Goal: Transaction & Acquisition: Book appointment/travel/reservation

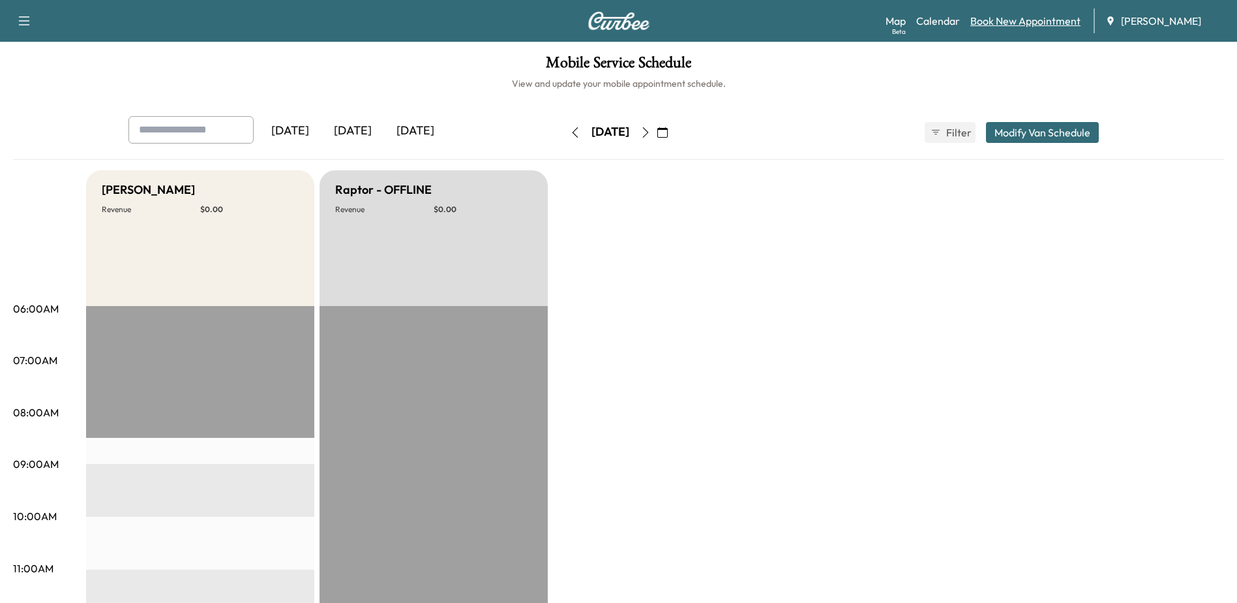
click at [991, 18] on link "Book New Appointment" at bounding box center [1026, 21] width 110 height 16
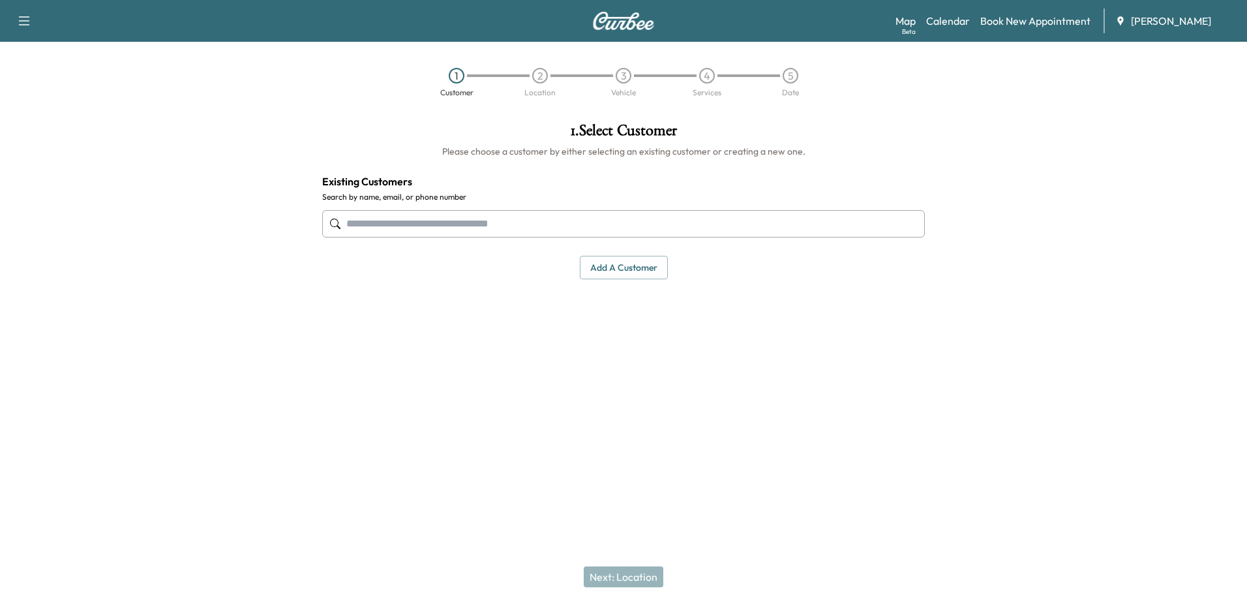
click at [614, 226] on input "text" at bounding box center [623, 223] width 603 height 27
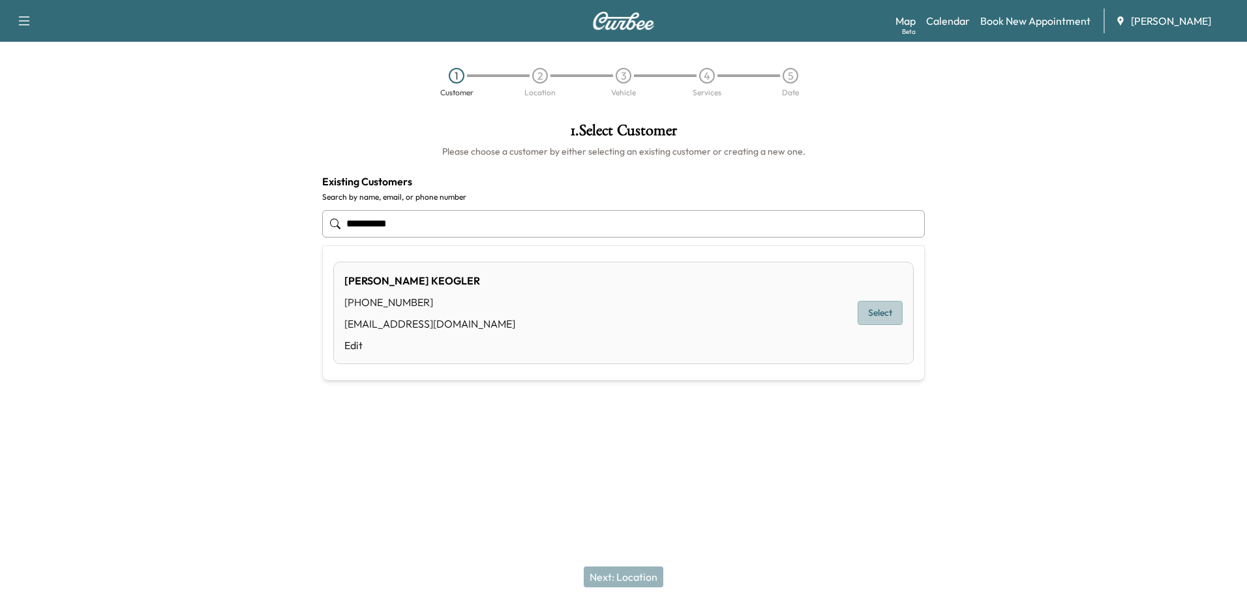
click at [883, 315] on button "Select" at bounding box center [880, 313] width 45 height 24
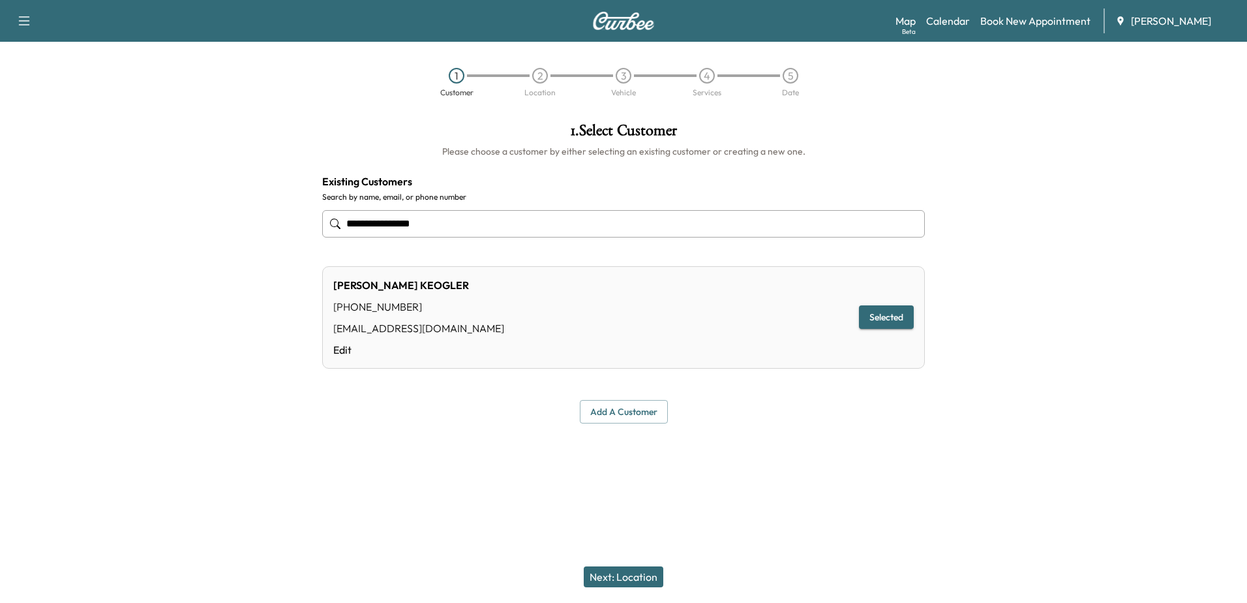
type input "**********"
click at [645, 581] on button "Next: Location" at bounding box center [624, 576] width 80 height 21
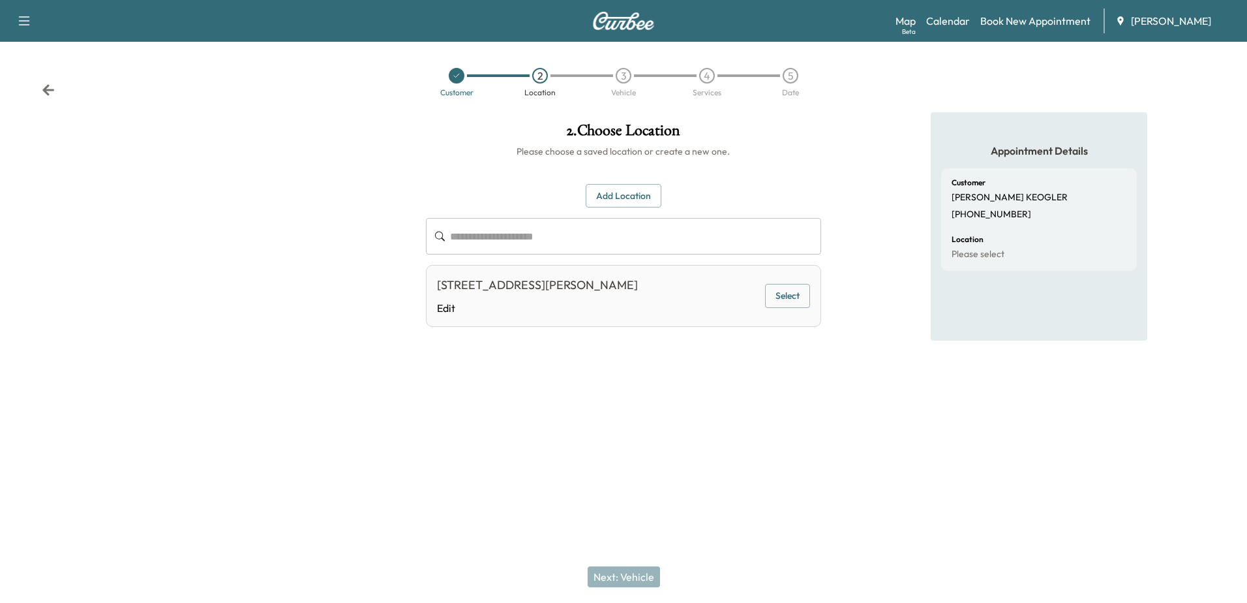
click at [794, 303] on button "Select" at bounding box center [787, 296] width 45 height 24
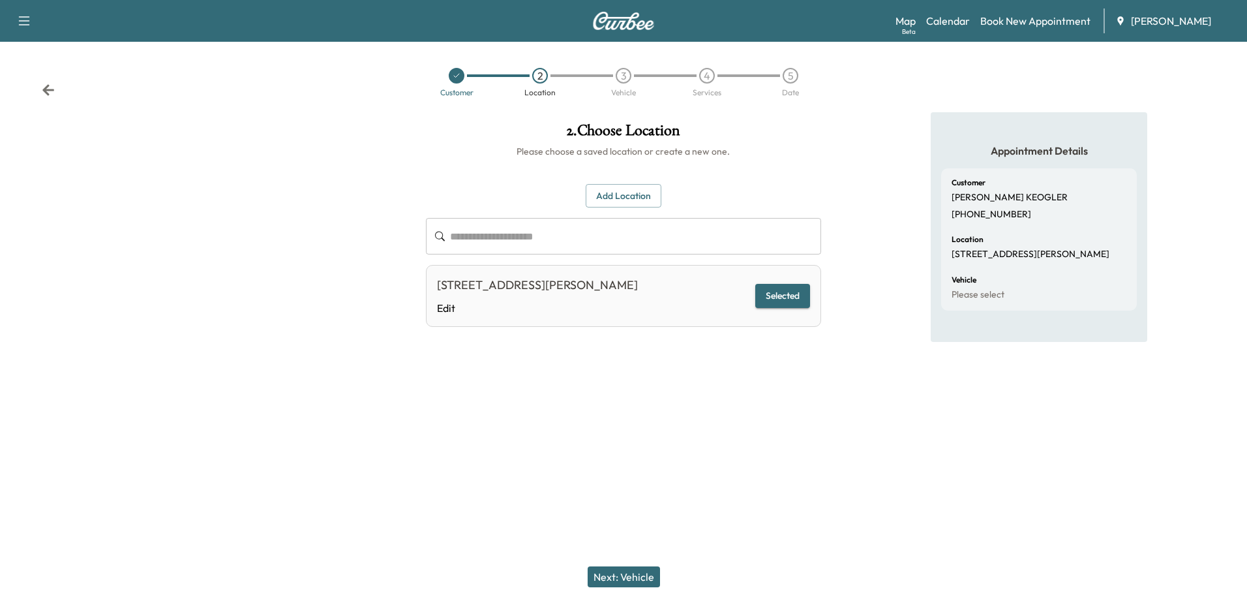
click at [638, 572] on button "Next: Vehicle" at bounding box center [624, 576] width 72 height 21
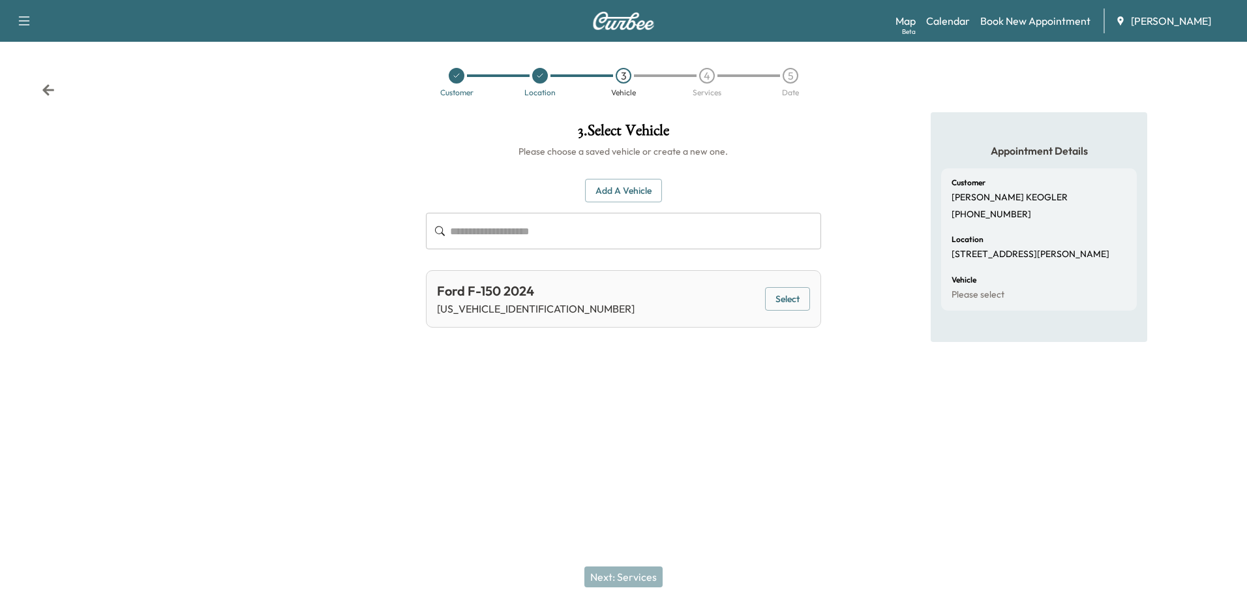
click at [776, 305] on button "Select" at bounding box center [787, 299] width 45 height 24
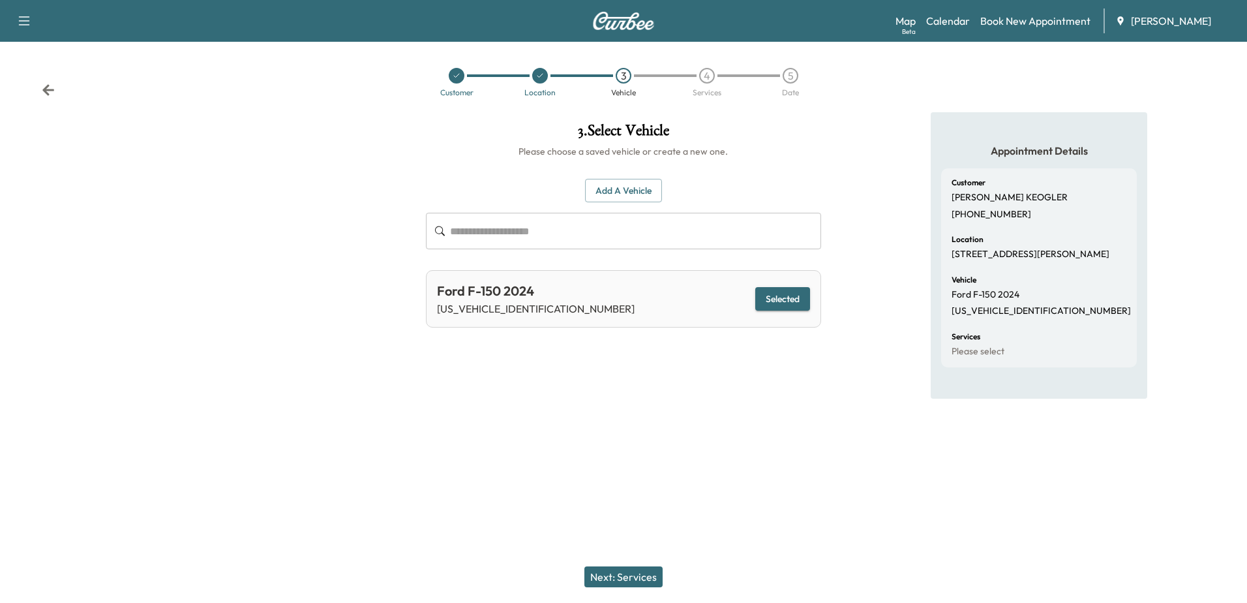
click at [628, 579] on button "Next: Services" at bounding box center [623, 576] width 78 height 21
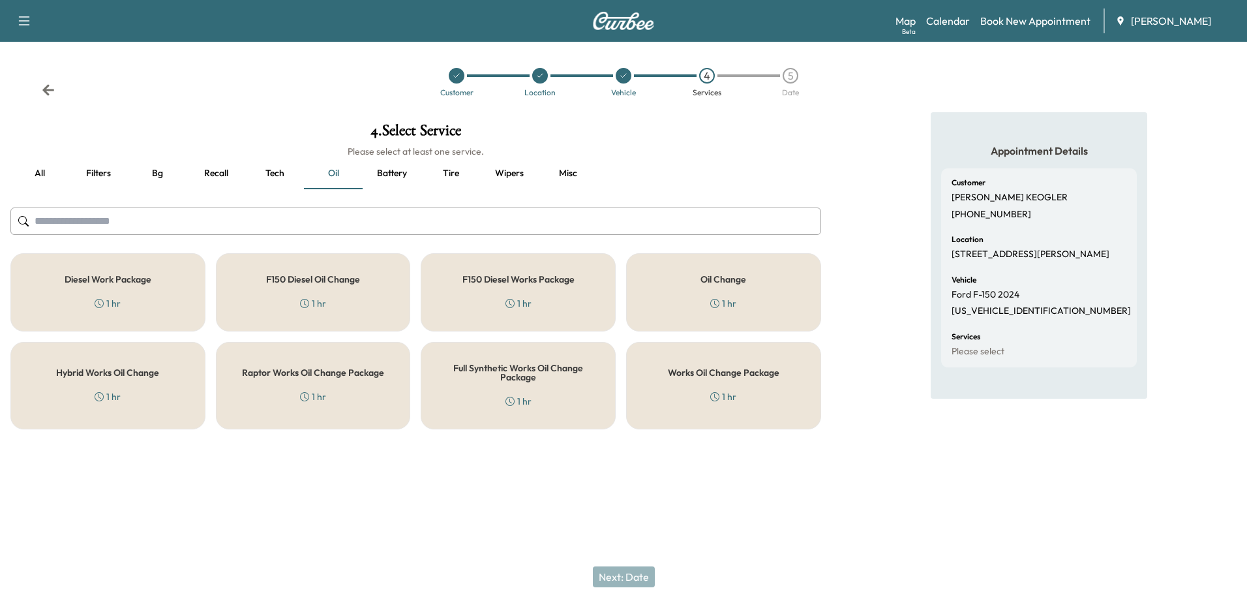
click at [779, 405] on div "Works Oil Change Package 1 hr" at bounding box center [723, 385] width 195 height 87
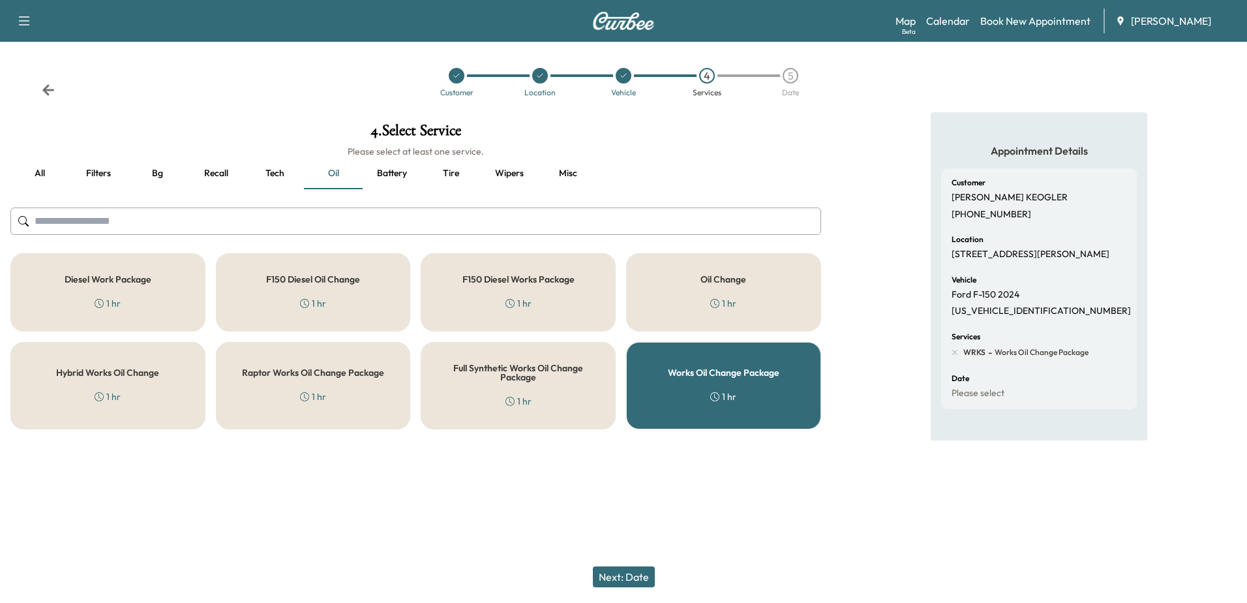
click at [302, 403] on div "Raptor Works Oil Change Package 1 hr" at bounding box center [313, 385] width 195 height 87
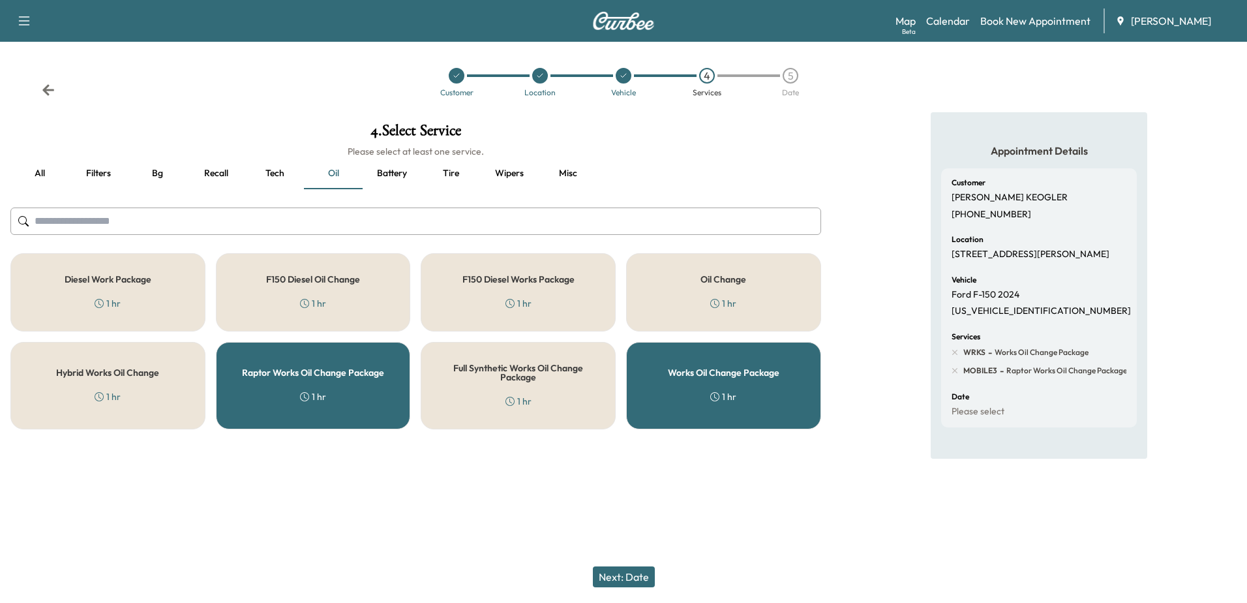
click at [649, 392] on div "Works Oil Change Package 1 hr" at bounding box center [723, 385] width 195 height 87
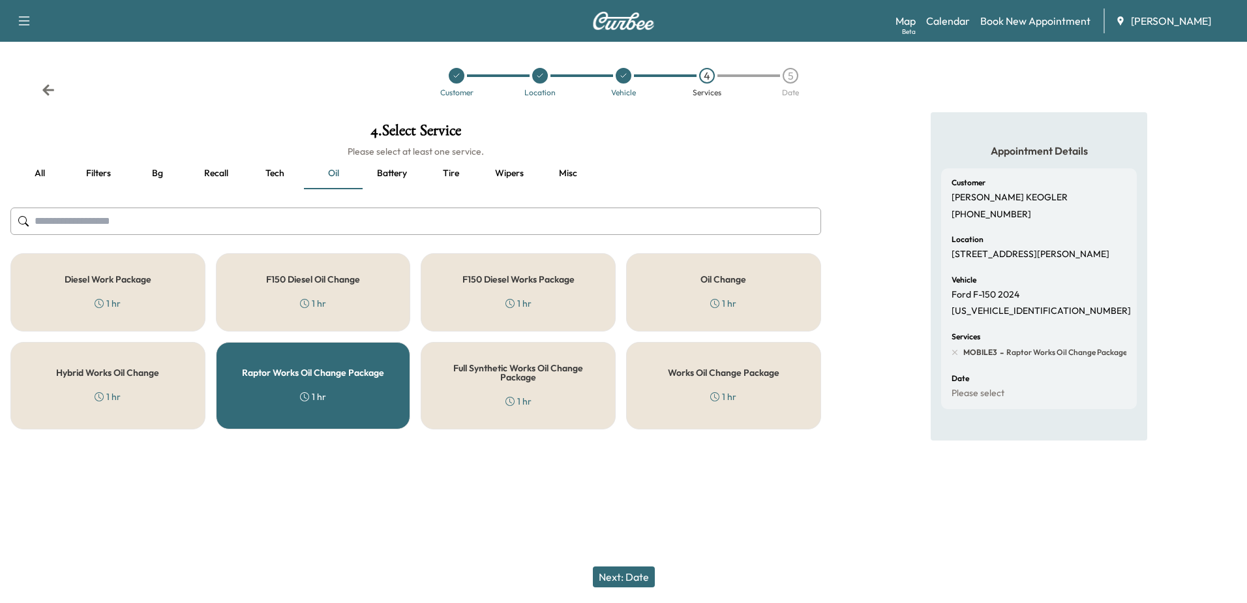
click at [629, 573] on button "Next: Date" at bounding box center [624, 576] width 62 height 21
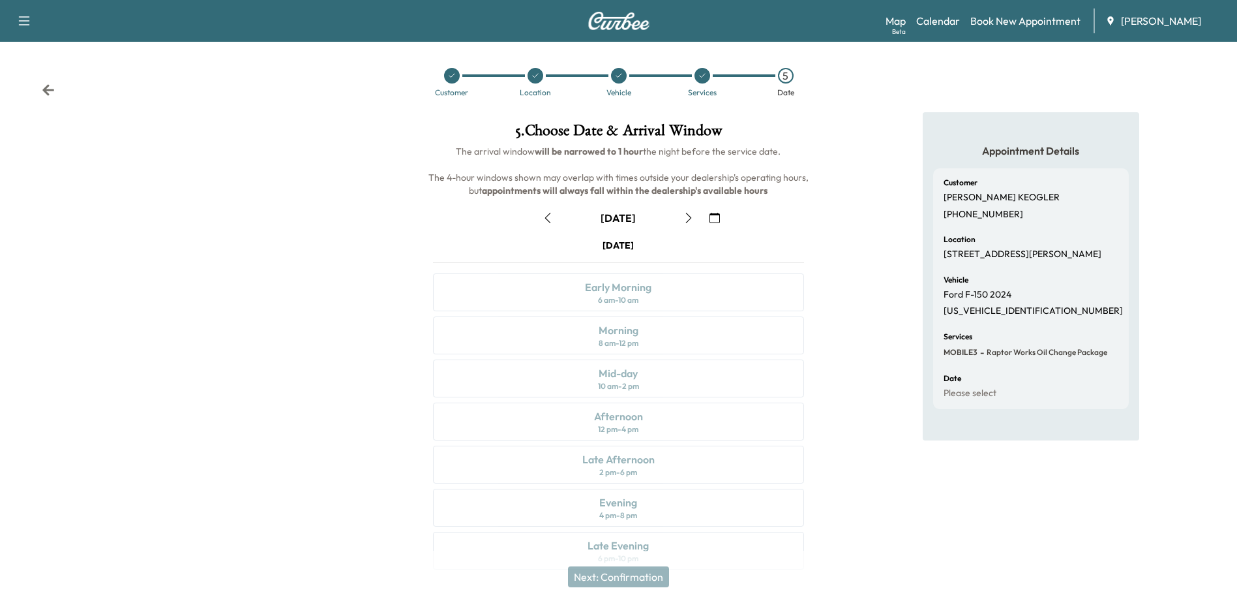
click at [712, 219] on icon "button" at bounding box center [715, 218] width 10 height 10
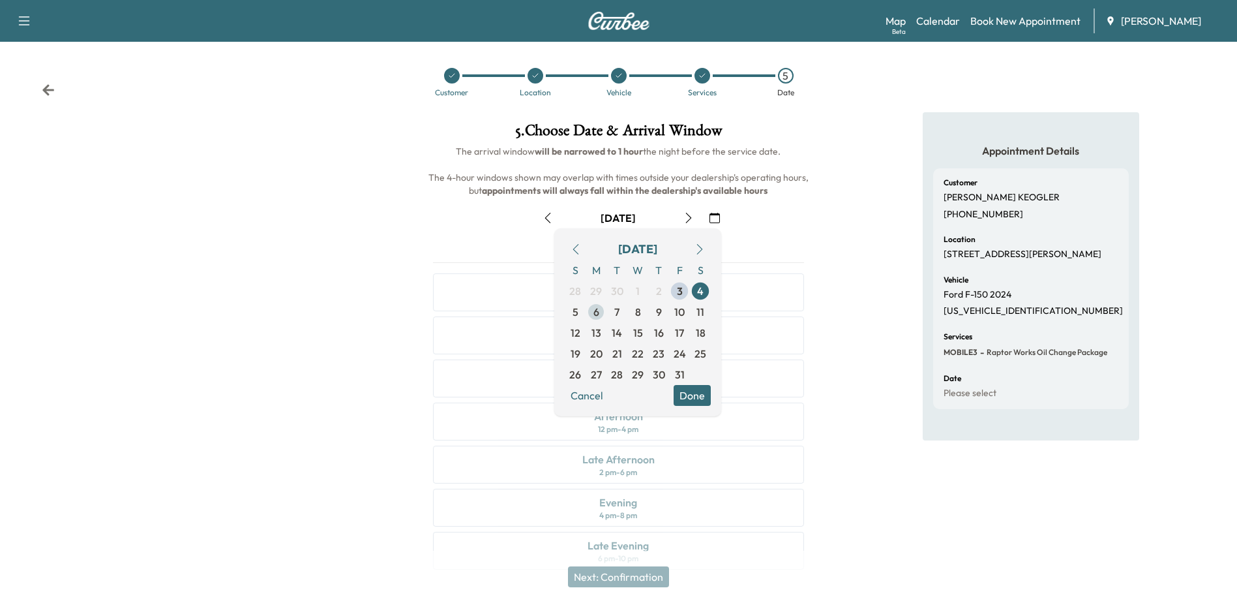
click at [597, 317] on span "6" at bounding box center [597, 312] width 6 height 16
click at [682, 390] on button "Done" at bounding box center [692, 395] width 37 height 21
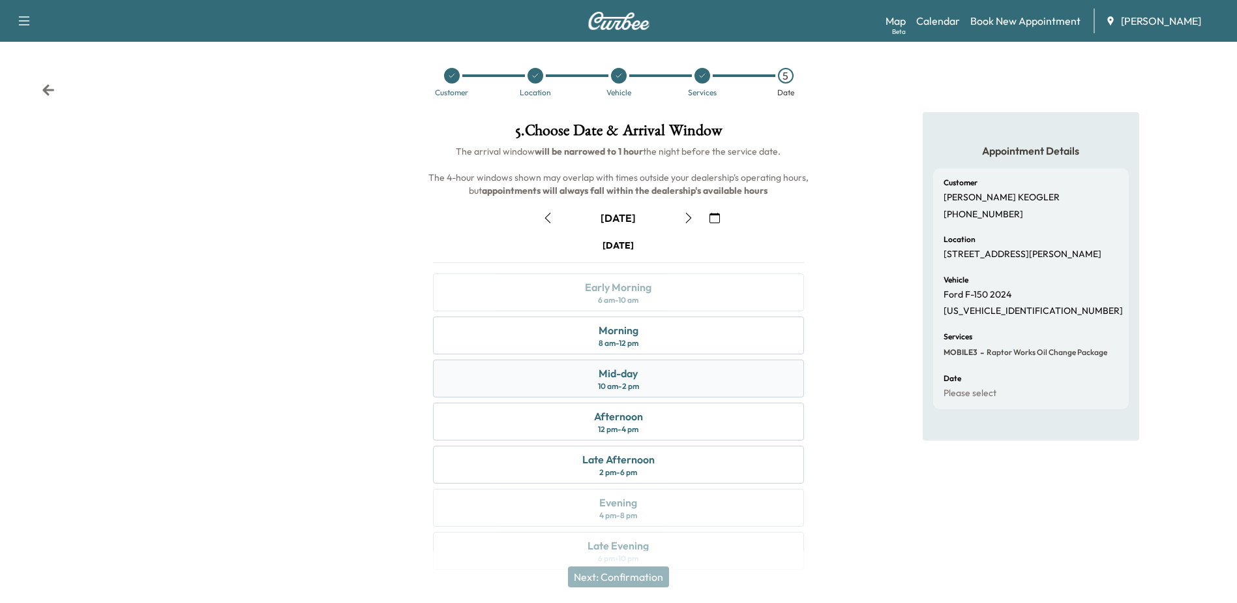
click at [685, 374] on div "Mid-day 10 am - 2 pm" at bounding box center [618, 378] width 370 height 38
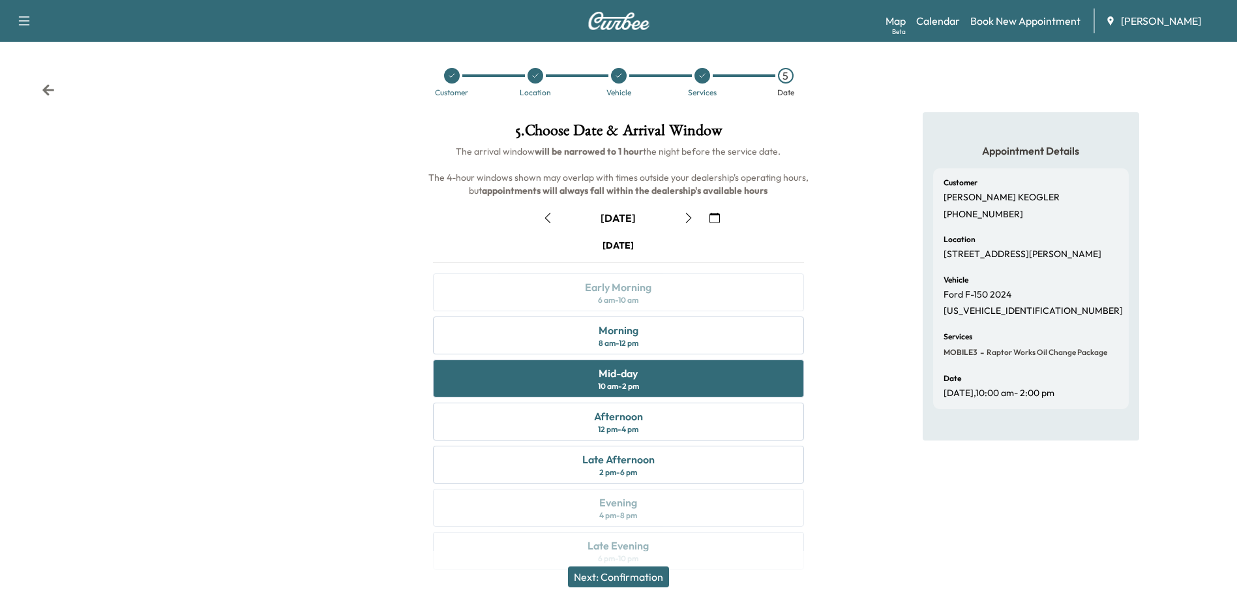
click at [644, 578] on button "Next: Confirmation" at bounding box center [618, 576] width 101 height 21
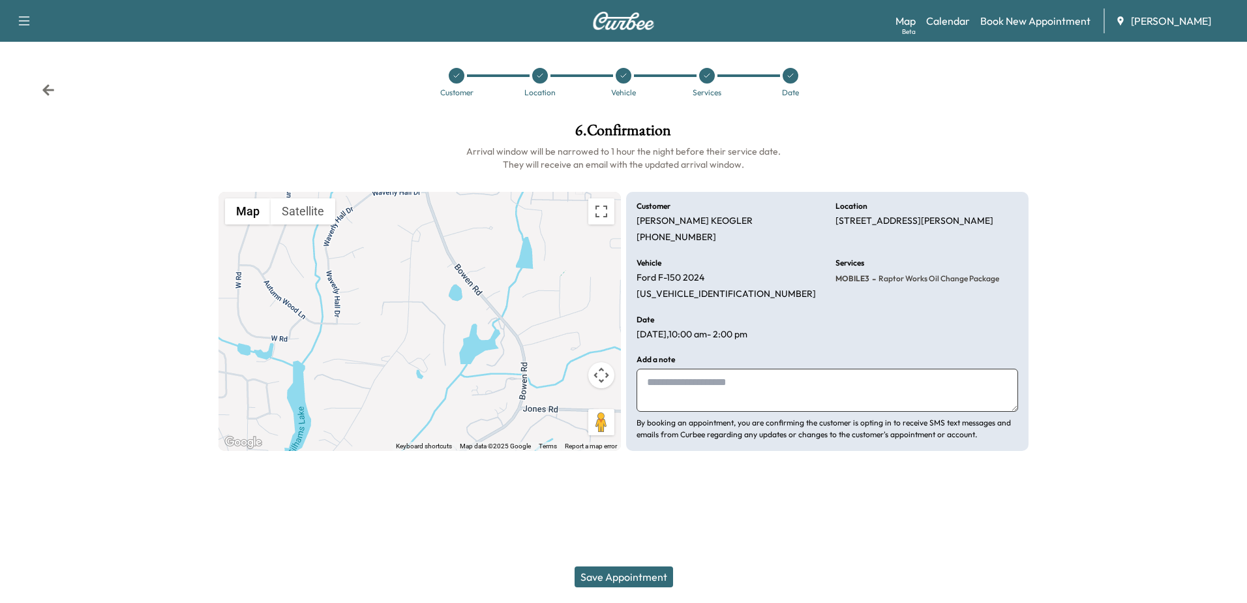
click at [644, 571] on button "Save Appointment" at bounding box center [624, 576] width 98 height 21
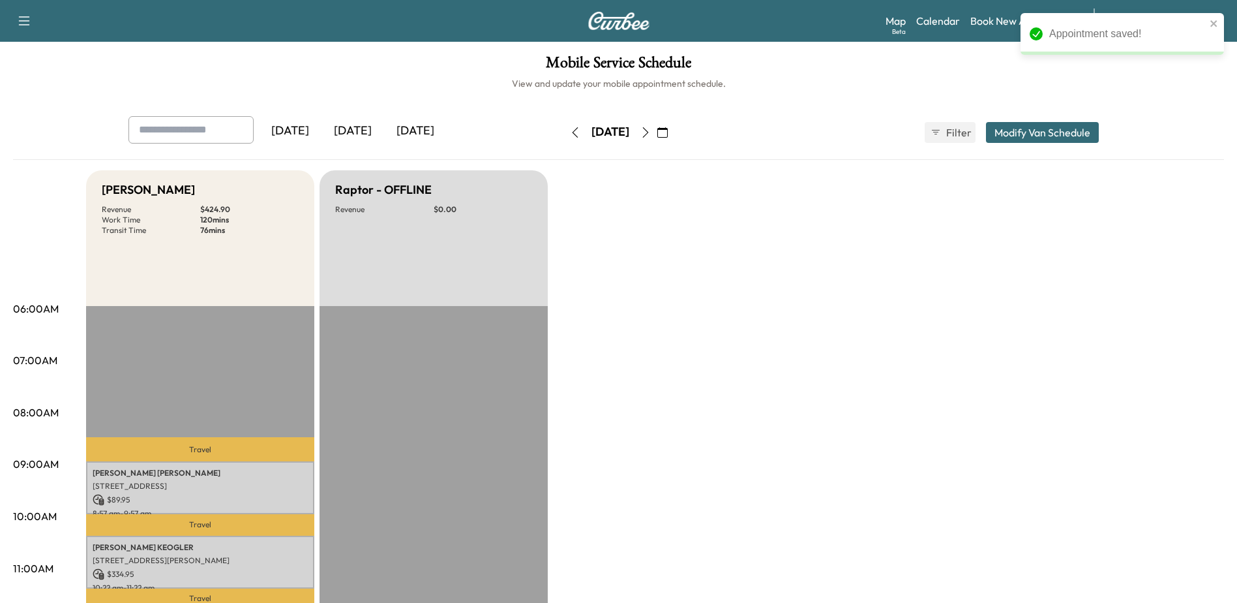
drag, startPoint x: 1202, startPoint y: 243, endPoint x: 1213, endPoint y: 235, distance: 14.1
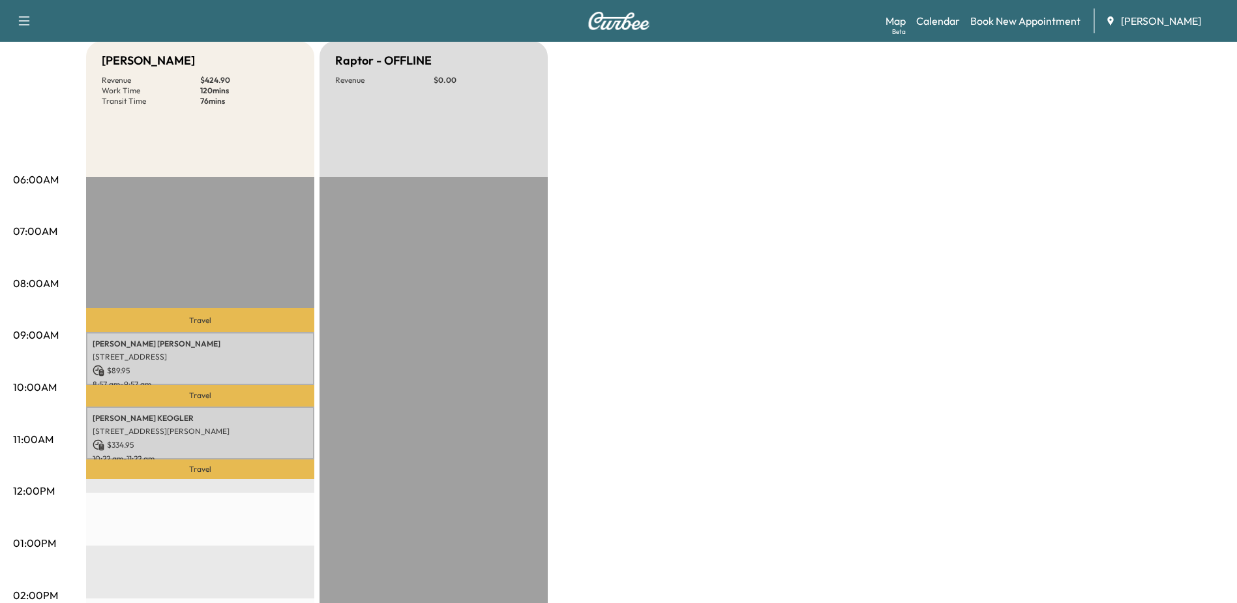
scroll to position [130, 0]
